Goal: Find specific page/section: Find specific page/section

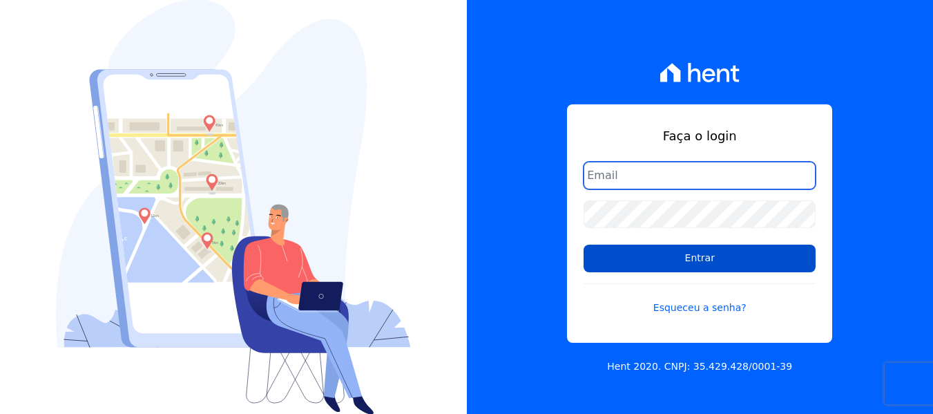
type input "[EMAIL_ADDRESS][DOMAIN_NAME]"
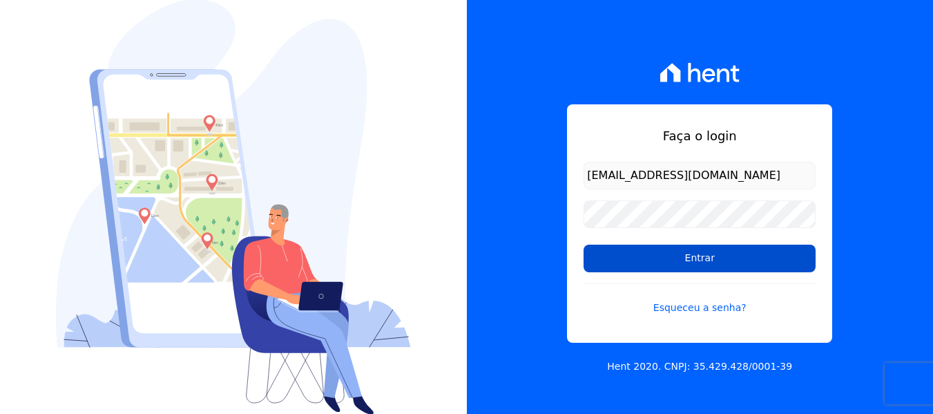
click at [690, 262] on input "Entrar" at bounding box center [700, 259] width 232 height 28
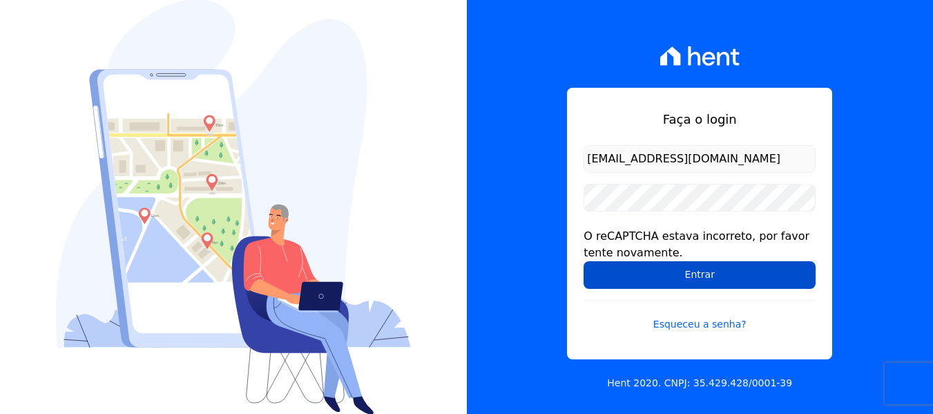
click at [665, 266] on input "Entrar" at bounding box center [700, 275] width 232 height 28
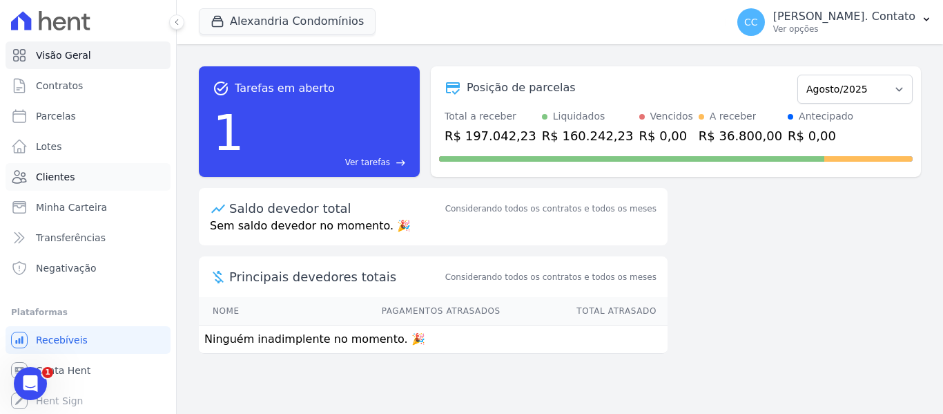
click at [49, 180] on span "Clientes" at bounding box center [55, 177] width 39 height 14
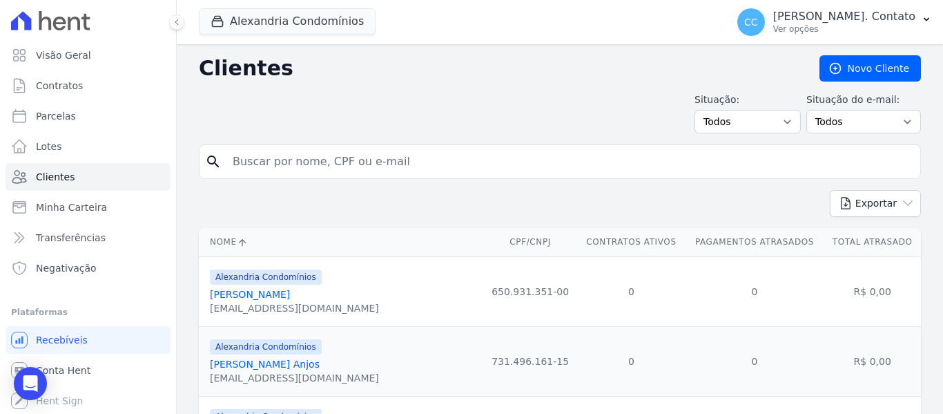
click at [327, 162] on input "search" at bounding box center [569, 162] width 691 height 28
type input "[PERSON_NAME]"
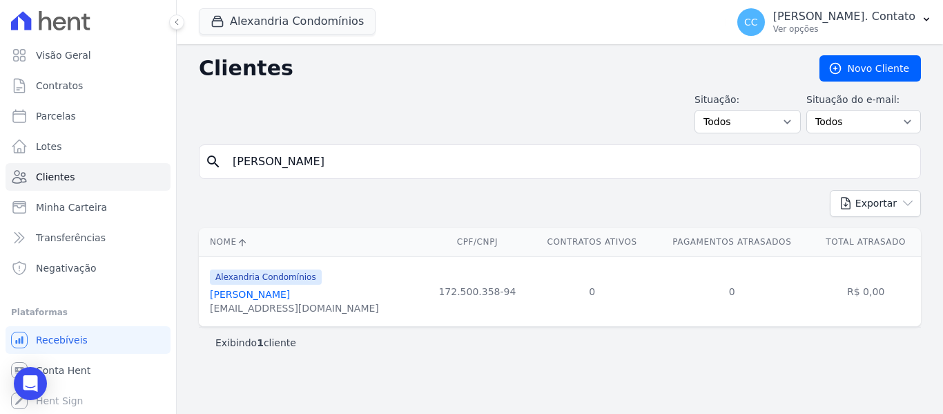
click at [219, 295] on link "Luciano Ferrari" at bounding box center [250, 294] width 80 height 11
